Goal: Find specific page/section: Find specific page/section

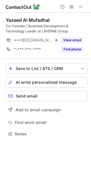
scroll to position [130, 91]
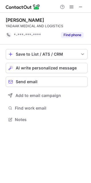
scroll to position [116, 91]
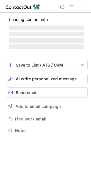
scroll to position [129, 91]
